Goal: Task Accomplishment & Management: Complete application form

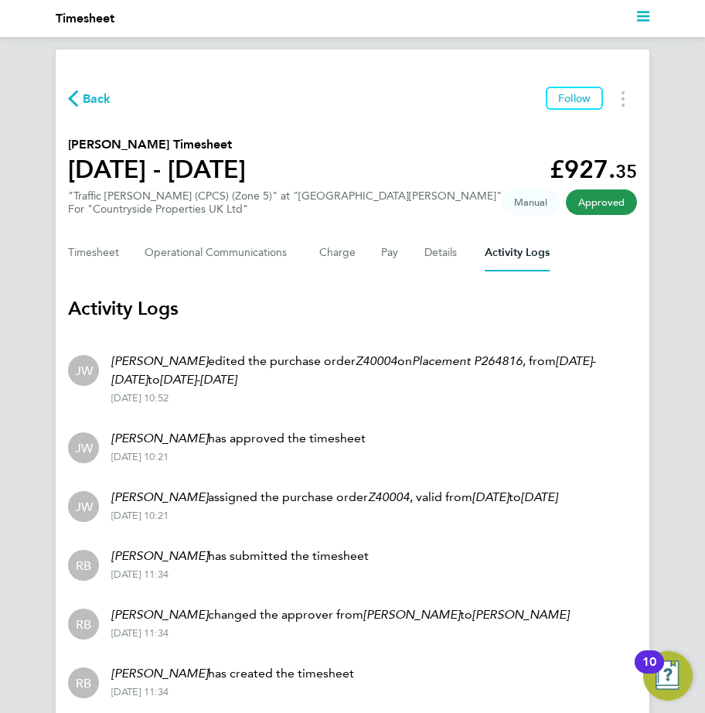
click at [86, 100] on span "Back" at bounding box center [97, 99] width 29 height 19
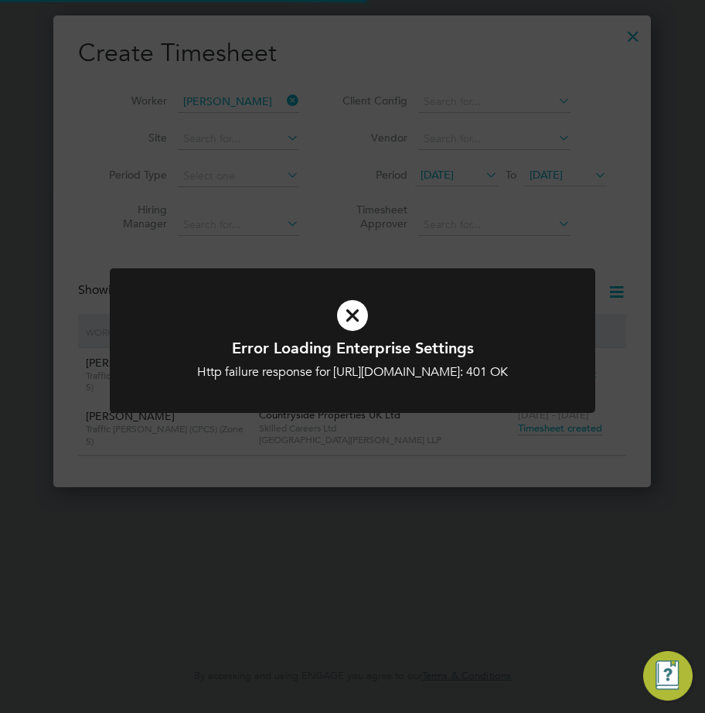
type input "codonovan@skilledcareers.co.uk"
click at [211, 194] on div "Error Loading Enterprise Settings Http failure response for https://skilledcare…" at bounding box center [352, 356] width 705 height 713
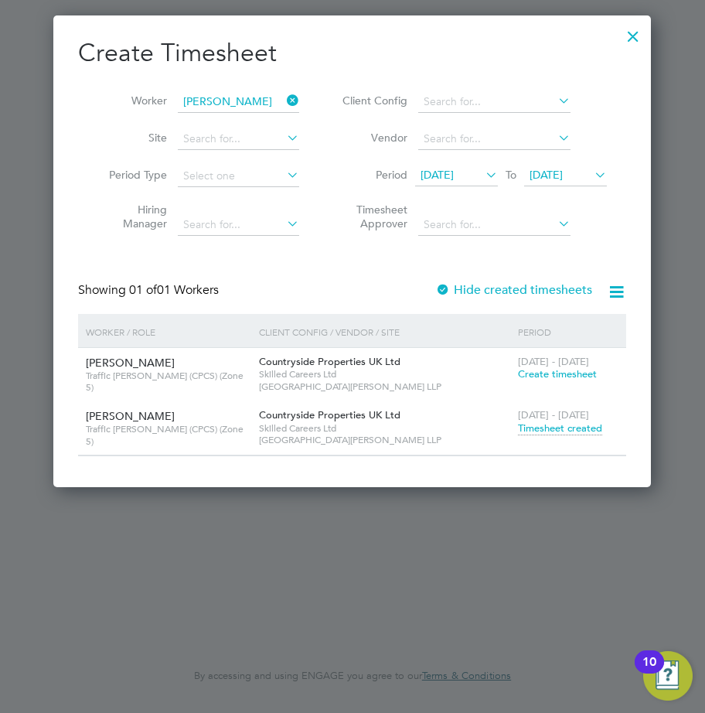
click at [627, 38] on div at bounding box center [634, 33] width 28 height 28
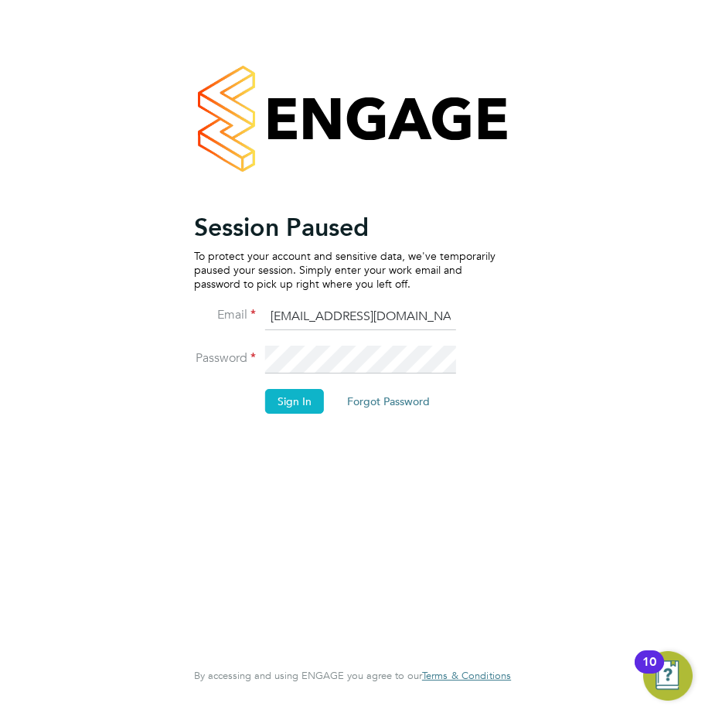
click at [300, 415] on li "Sign In Forgot Password" at bounding box center [345, 409] width 302 height 40
click at [297, 408] on button "Sign In" at bounding box center [294, 401] width 59 height 25
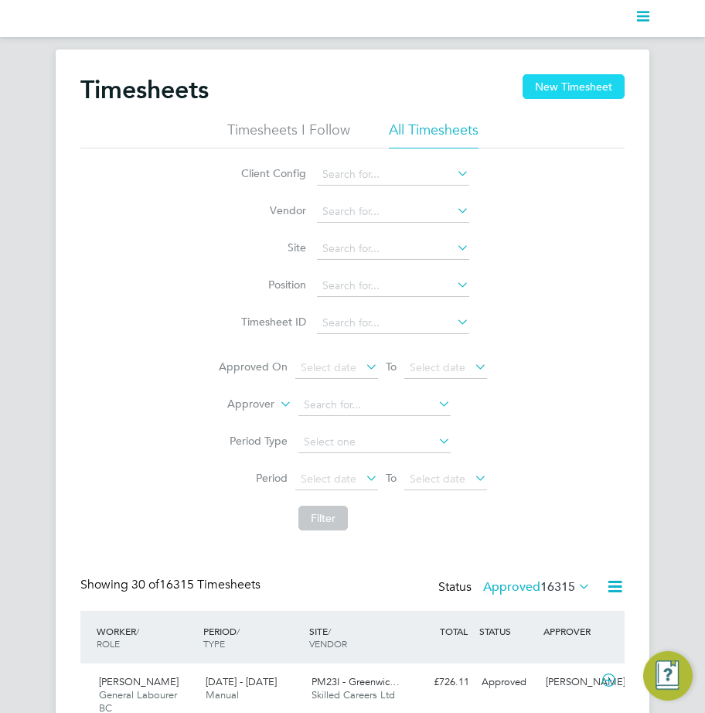
click at [547, 80] on button "New Timesheet" at bounding box center [574, 86] width 102 height 25
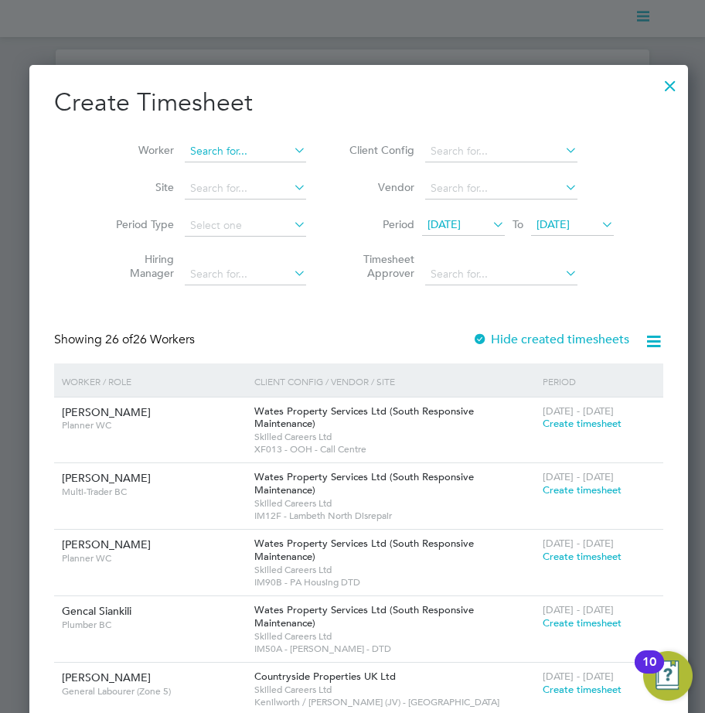
click at [208, 159] on input at bounding box center [245, 152] width 121 height 22
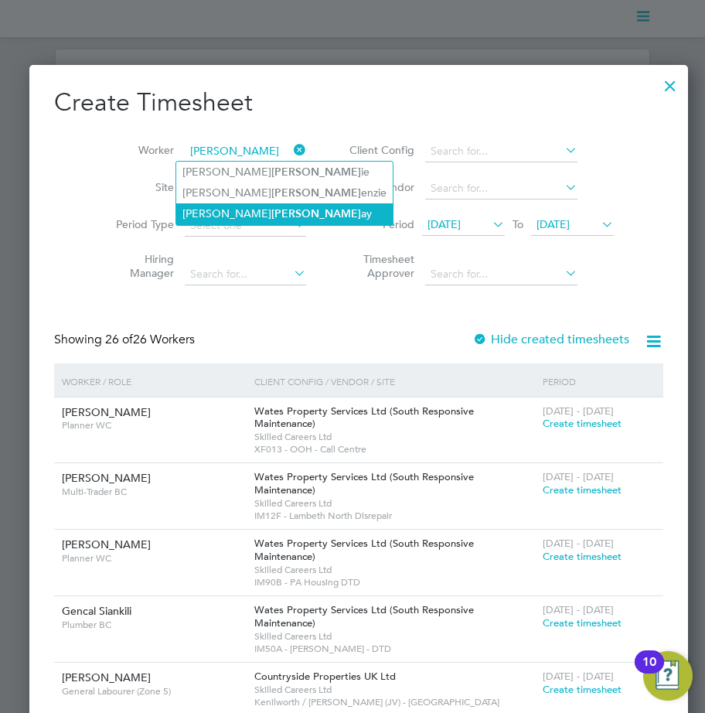
click at [224, 204] on li "[PERSON_NAME] ay" at bounding box center [284, 213] width 217 height 21
type input "[PERSON_NAME]"
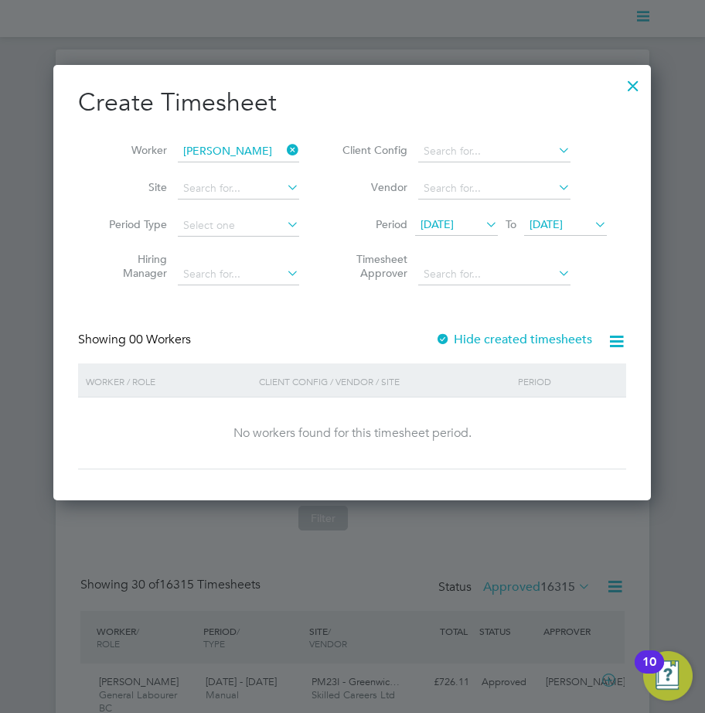
click at [449, 340] on div at bounding box center [442, 340] width 15 height 15
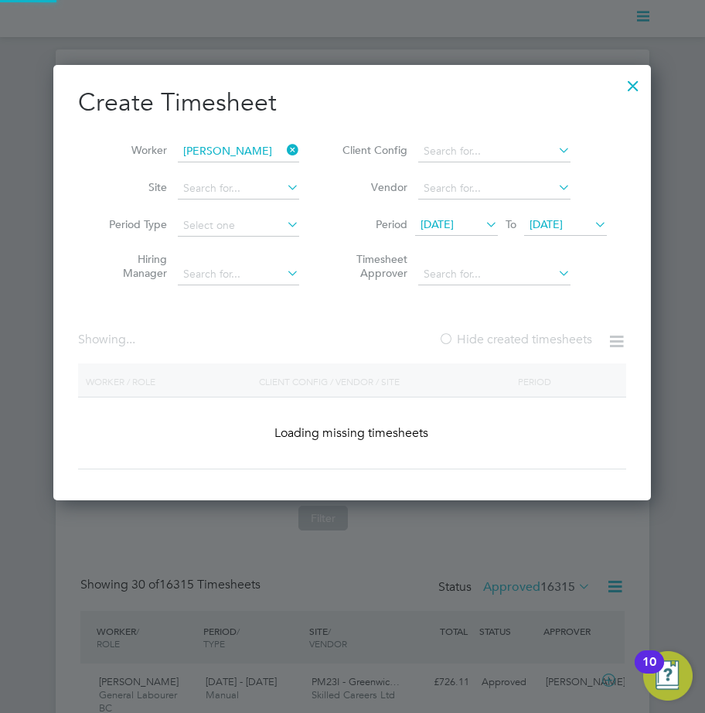
click at [448, 339] on div at bounding box center [446, 340] width 15 height 15
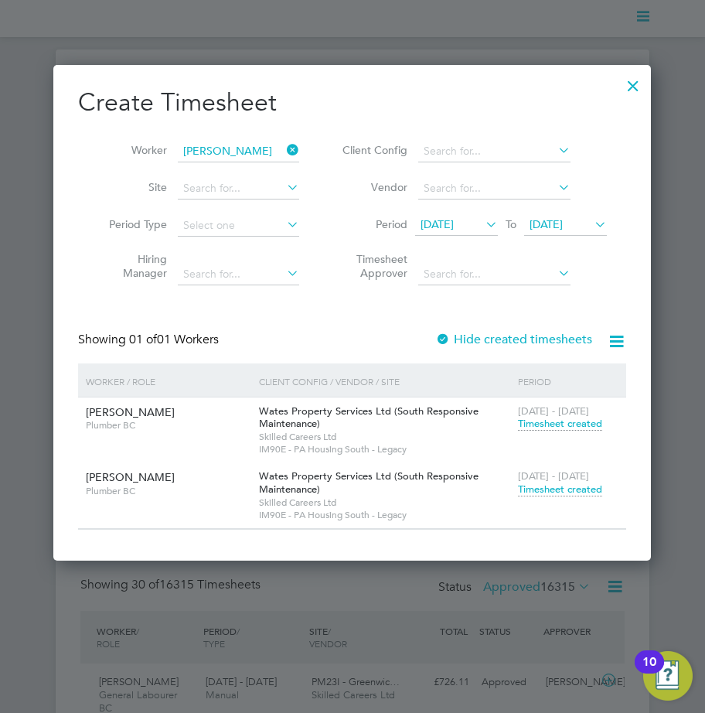
click at [531, 486] on span "Timesheet created" at bounding box center [560, 490] width 84 height 14
